Goal: Register for event/course

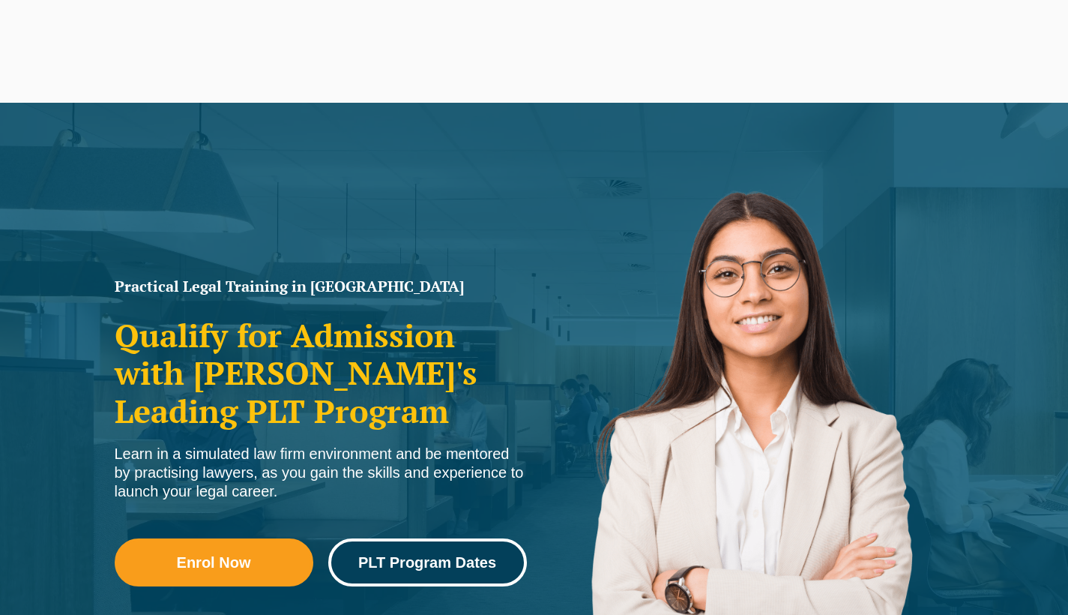
click at [450, 547] on link "PLT Program Dates" at bounding box center [427, 562] width 199 height 48
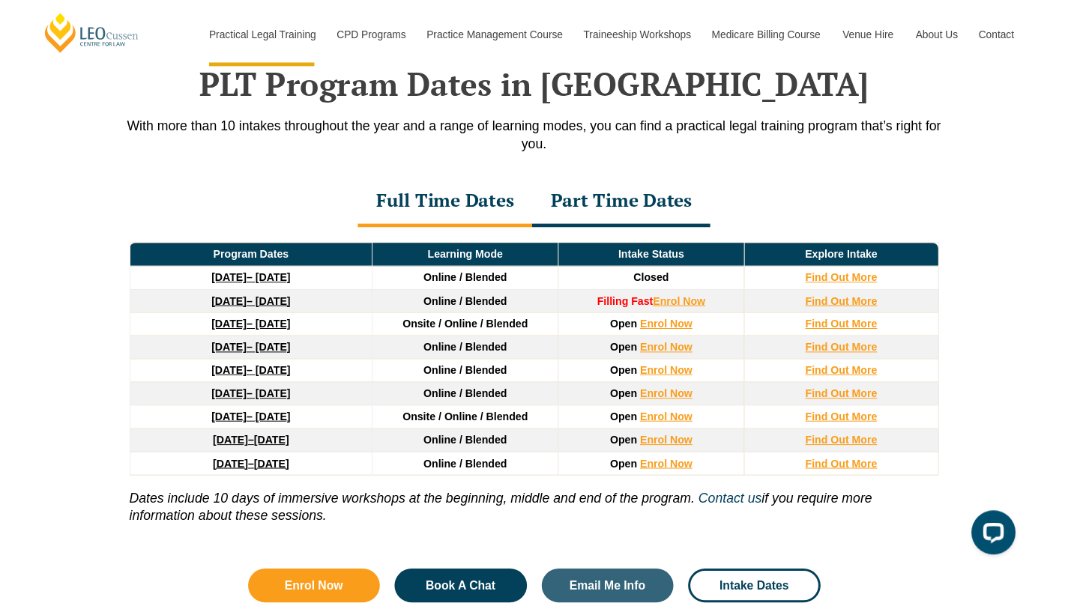
scroll to position [1896, 0]
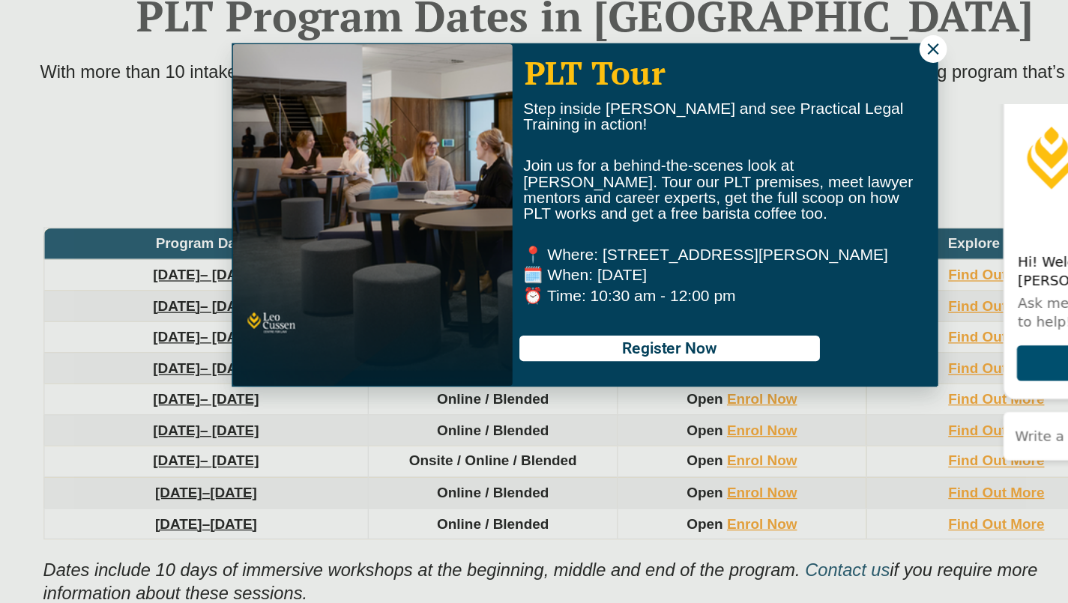
click at [792, 169] on icon at bounding box center [798, 175] width 13 height 13
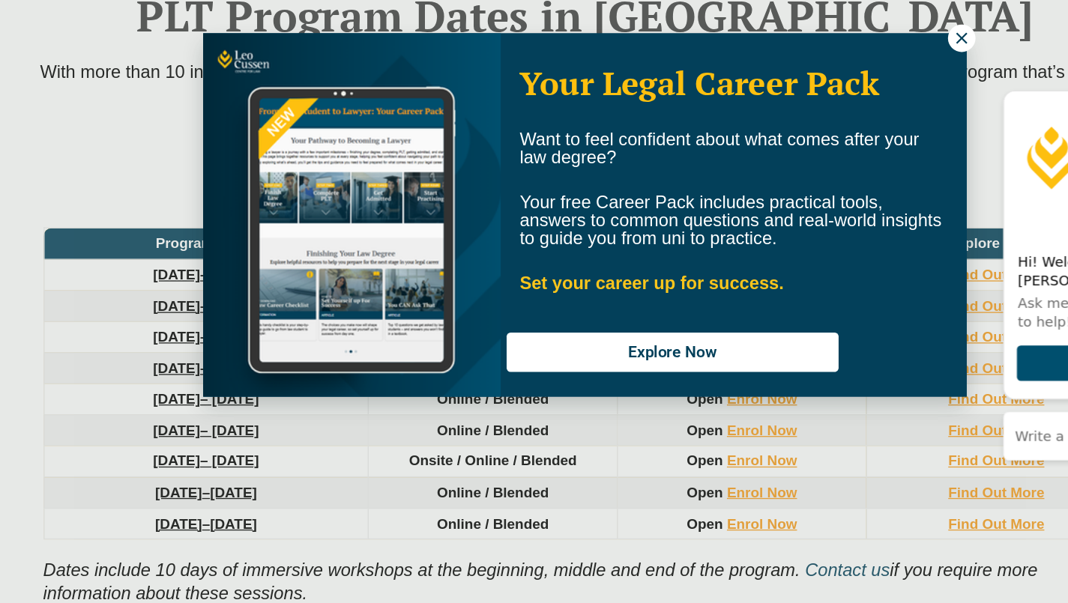
click at [814, 160] on icon at bounding box center [820, 166] width 13 height 13
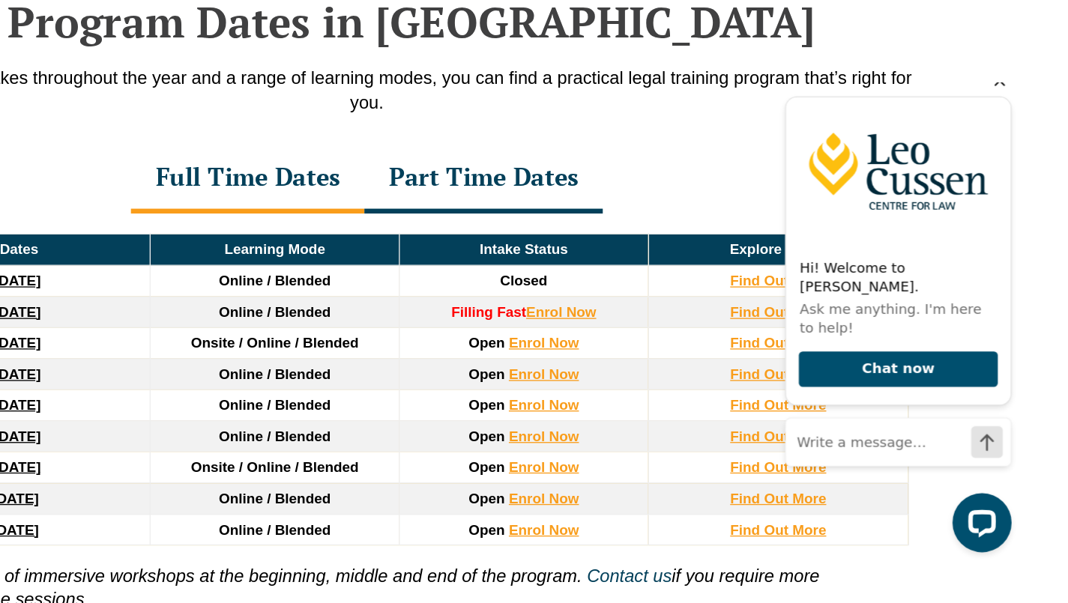
click at [944, 90] on icon "Hide greeting" at bounding box center [945, 81] width 18 height 18
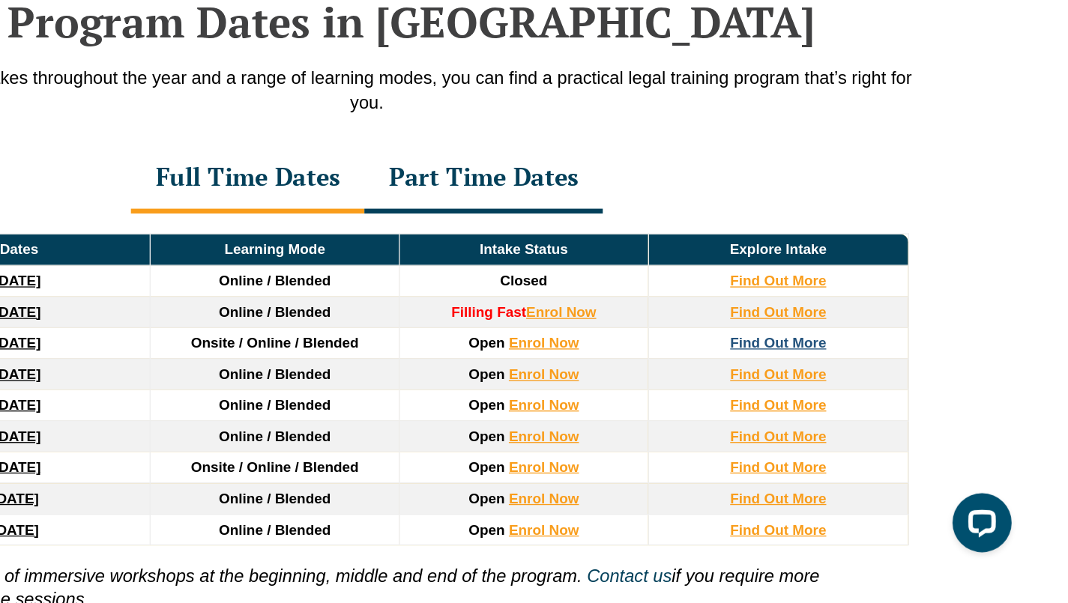
click at [810, 388] on strong "Find Out More" at bounding box center [846, 394] width 73 height 12
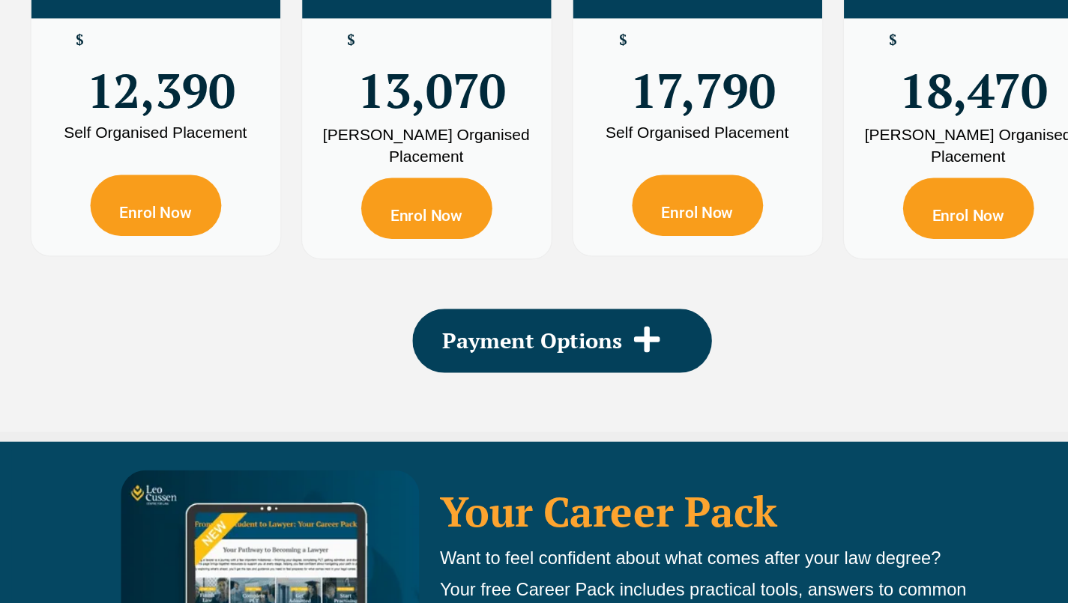
scroll to position [2926, 0]
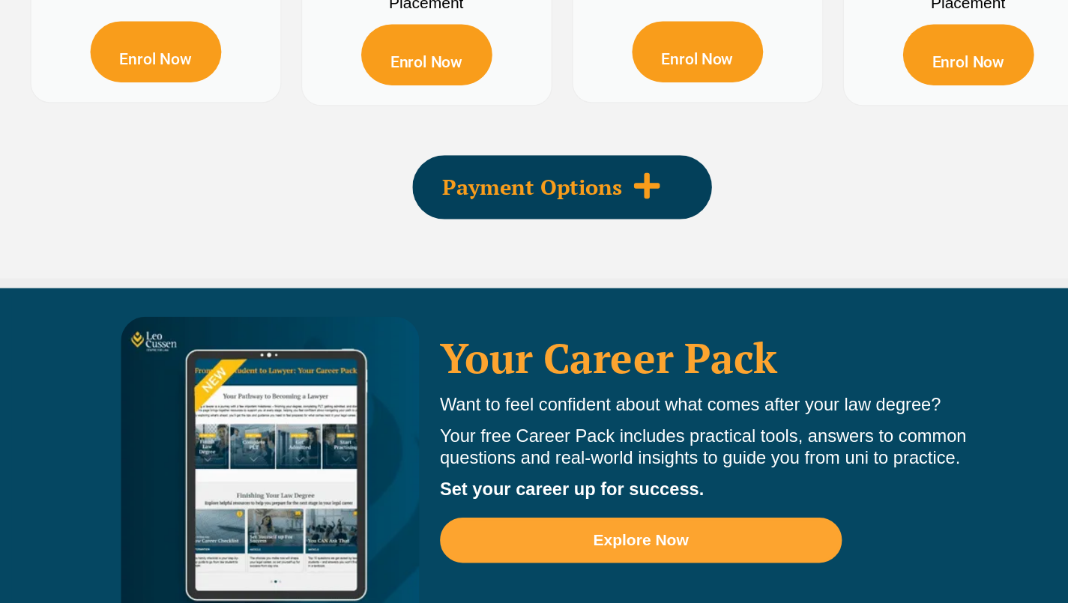
click at [588, 274] on icon at bounding box center [599, 285] width 22 height 22
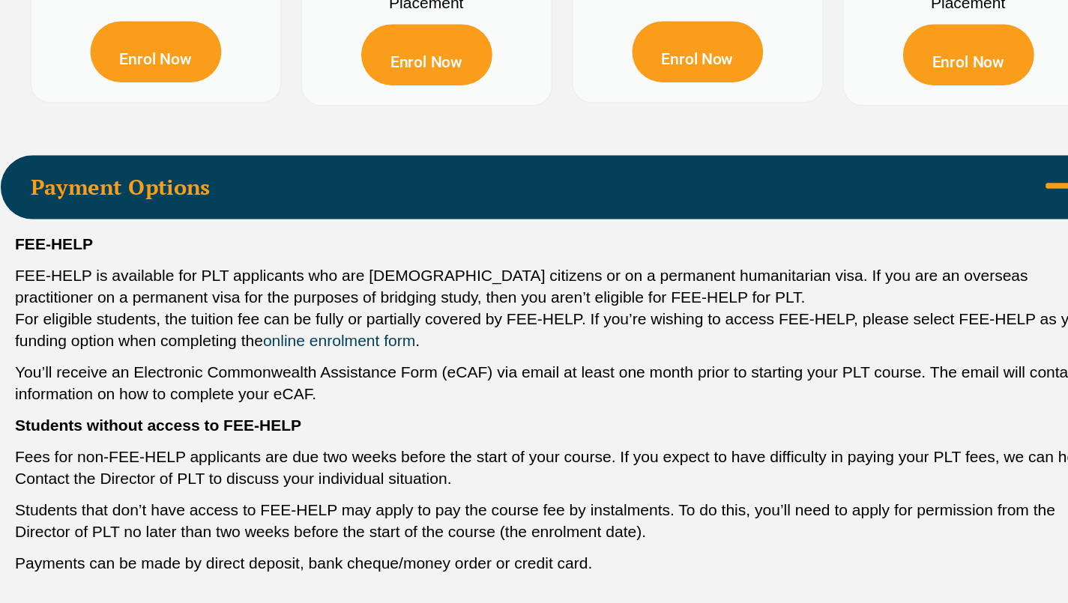
click at [481, 262] on div "Payment Options" at bounding box center [534, 286] width 855 height 49
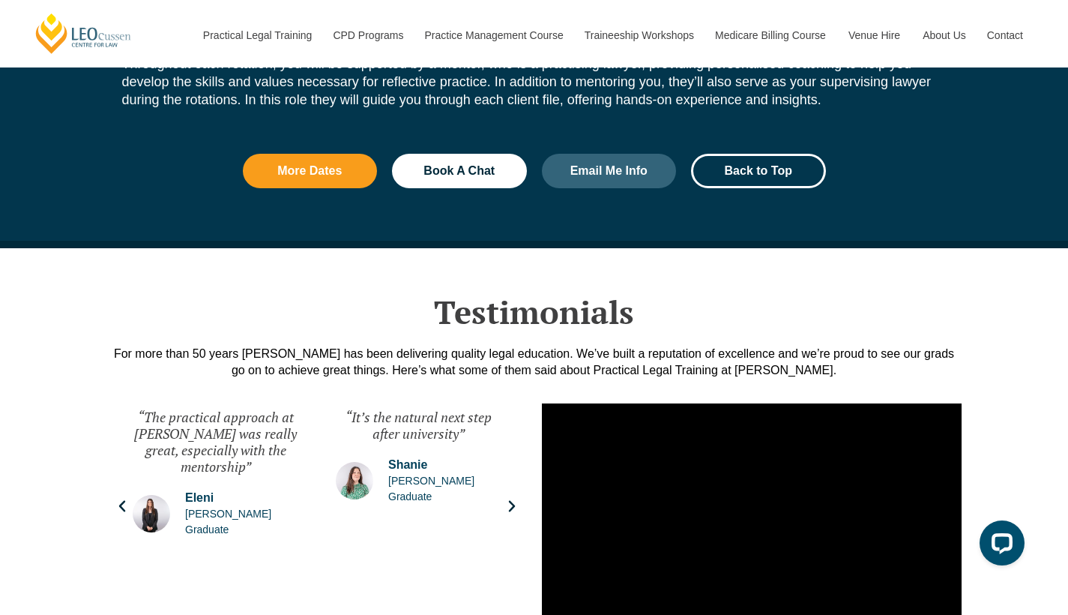
scroll to position [1959, 0]
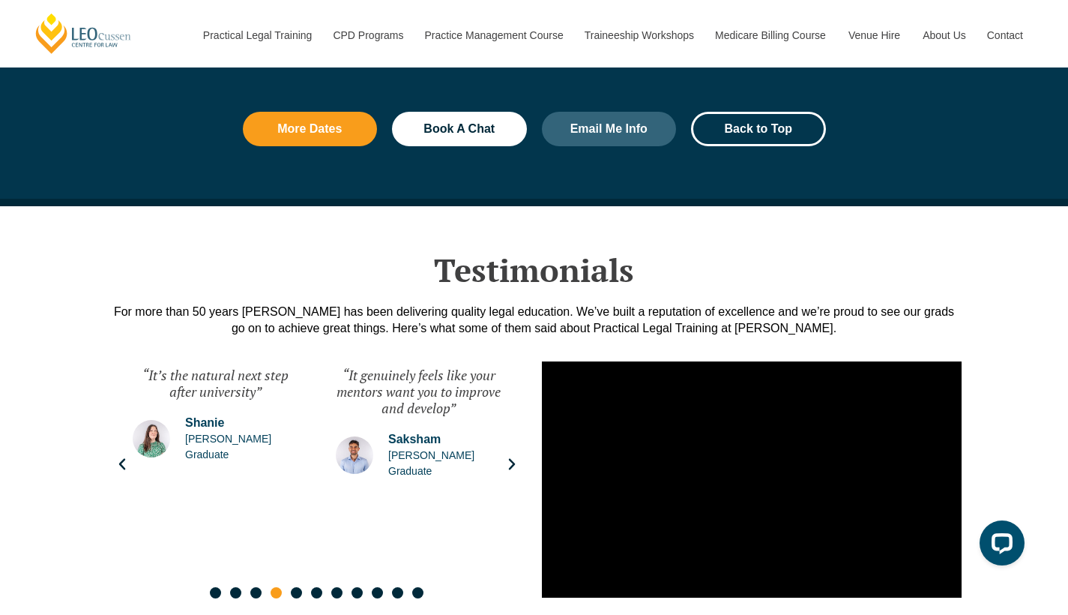
click at [515, 457] on icon "Next slide" at bounding box center [511, 464] width 15 height 15
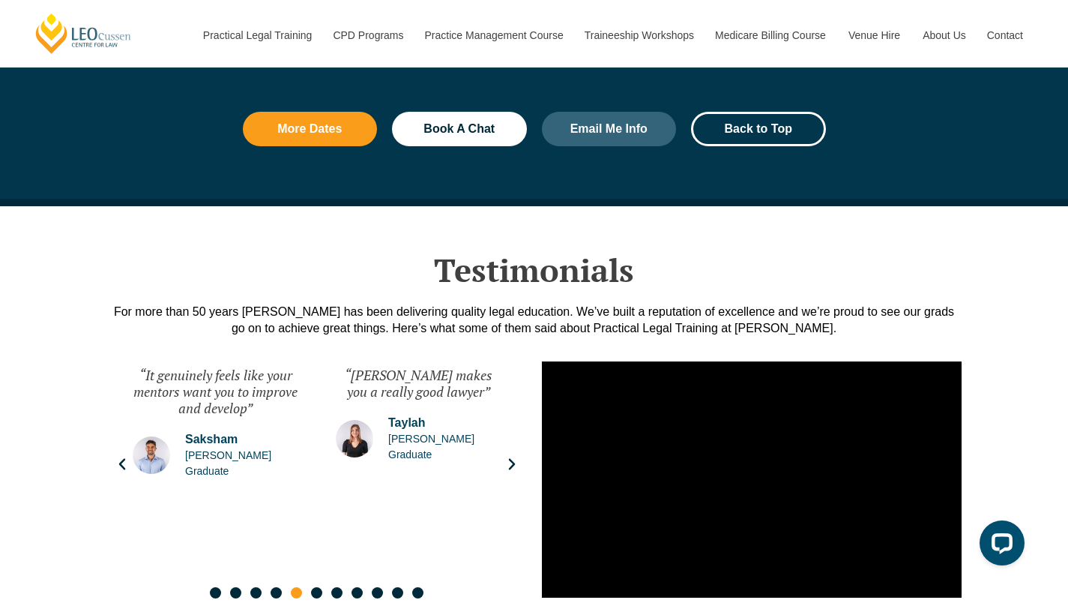
click at [515, 457] on icon "Next slide" at bounding box center [511, 464] width 15 height 15
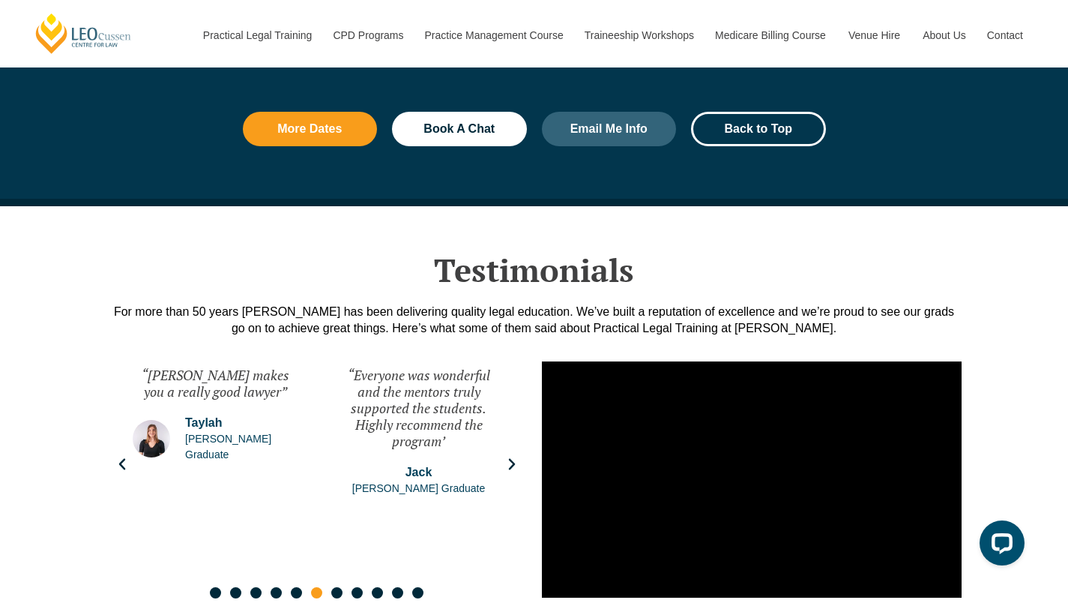
click at [515, 457] on icon "Next slide" at bounding box center [511, 464] width 15 height 15
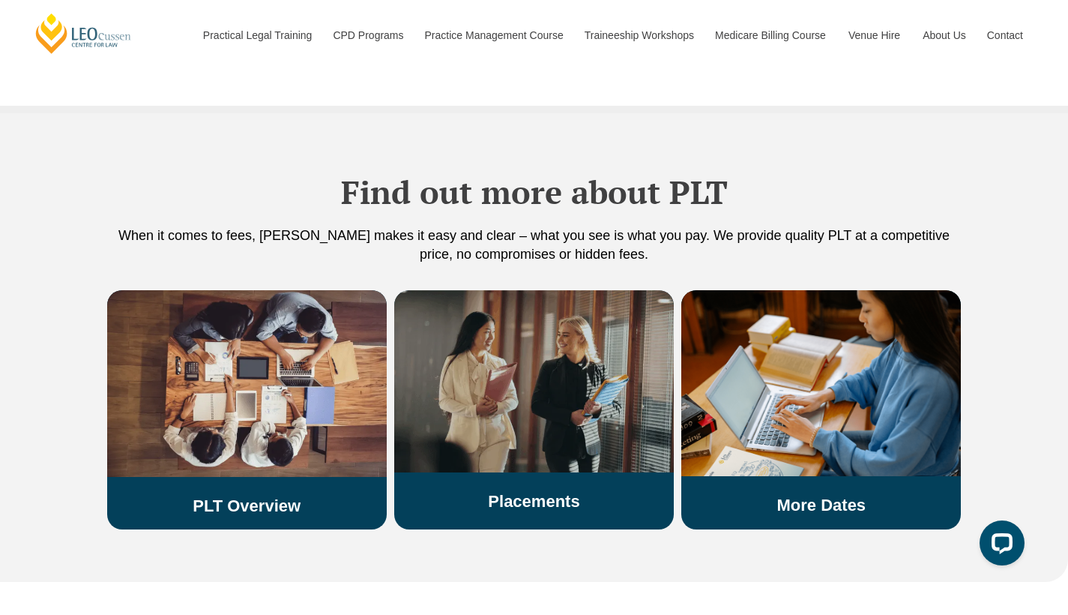
scroll to position [2866, 0]
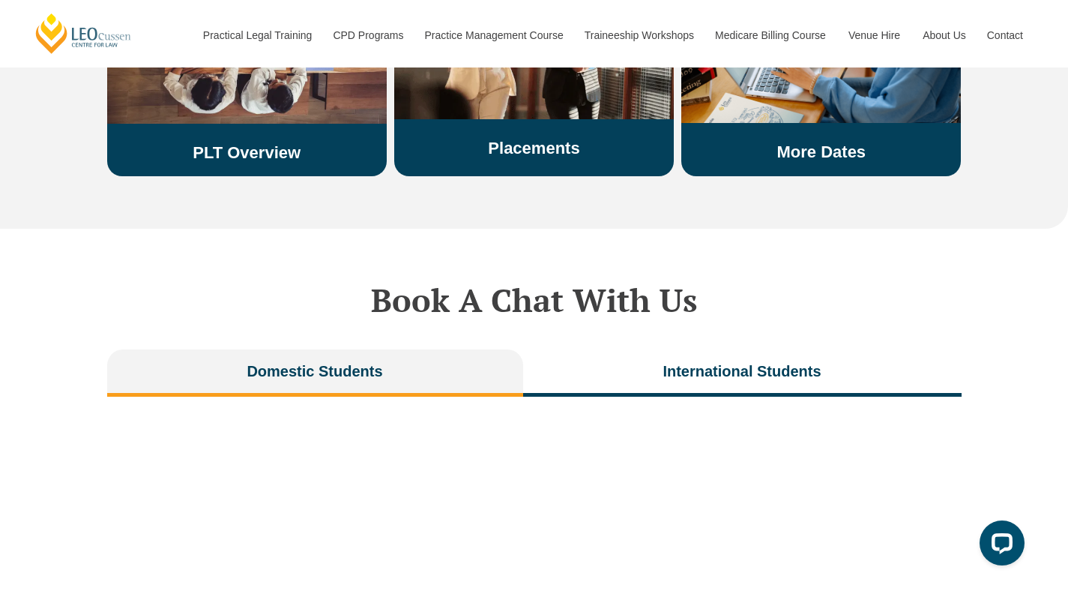
click at [430, 349] on button "Domestic Students" at bounding box center [315, 372] width 416 height 47
